Goal: Browse casually

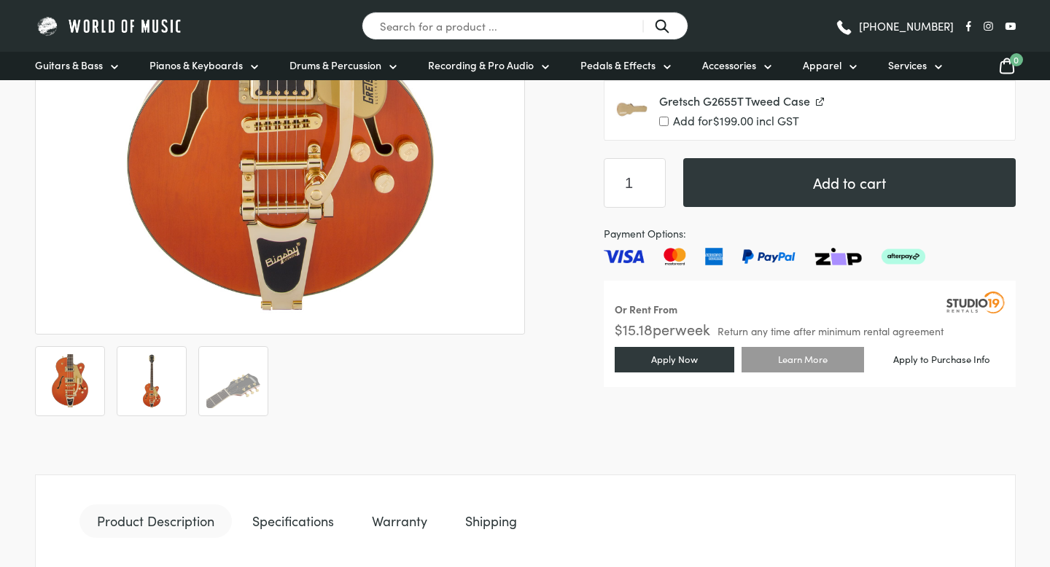
click at [152, 382] on img at bounding box center [152, 381] width 54 height 54
